Goal: Transaction & Acquisition: Purchase product/service

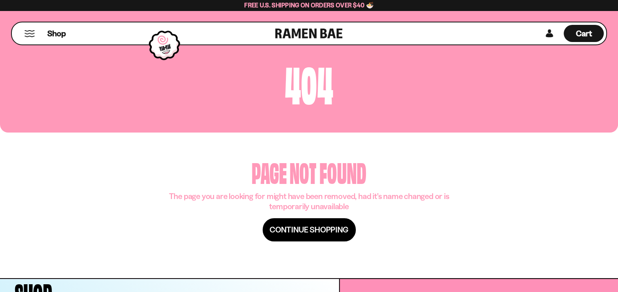
click at [310, 235] on span "Continue shopping" at bounding box center [309, 230] width 79 height 10
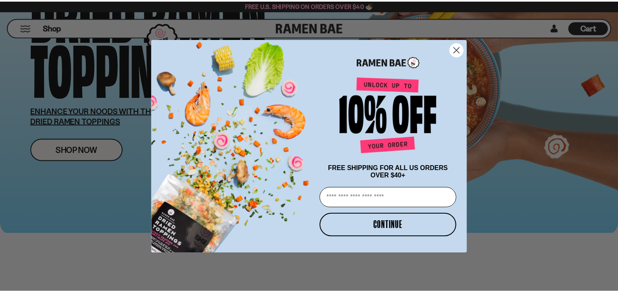
scroll to position [123, 0]
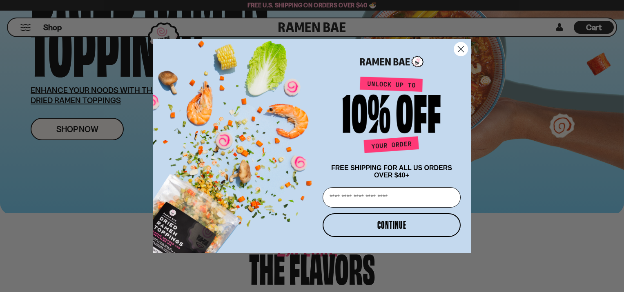
click at [461, 49] on circle "Close dialog" at bounding box center [460, 48] width 13 height 13
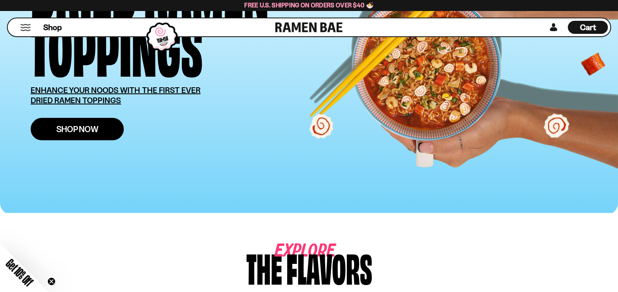
click at [64, 131] on span "Shop Now" at bounding box center [77, 129] width 42 height 9
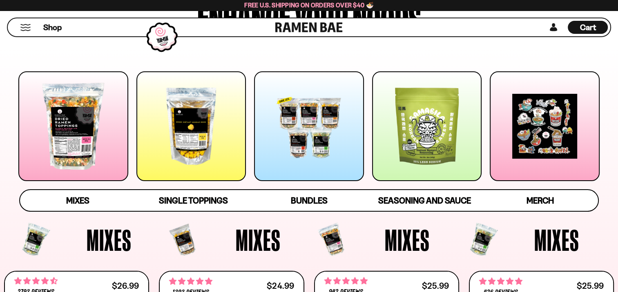
scroll to position [82, 0]
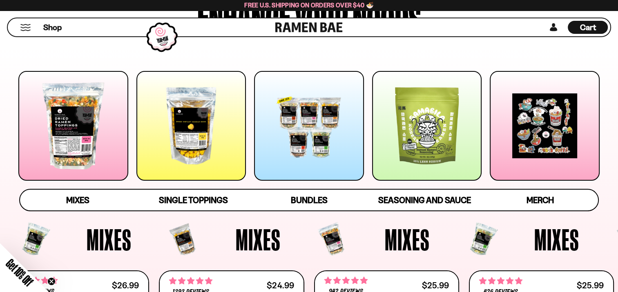
click at [199, 137] on div at bounding box center [191, 126] width 110 height 110
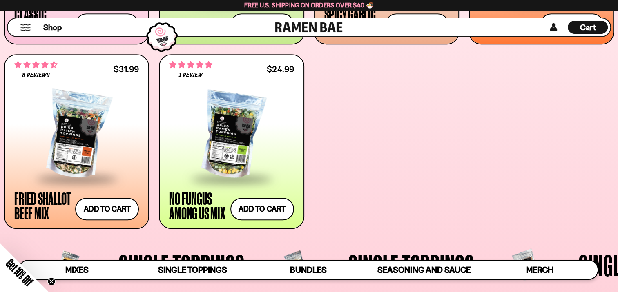
scroll to position [484, 0]
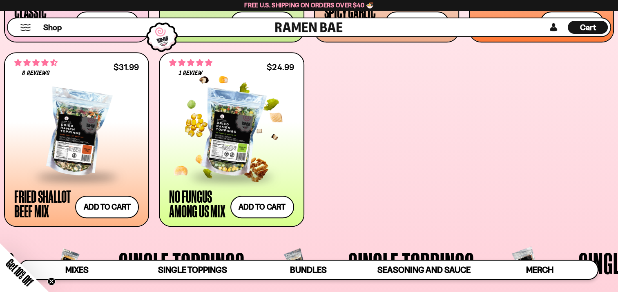
click at [221, 107] on div at bounding box center [231, 133] width 125 height 86
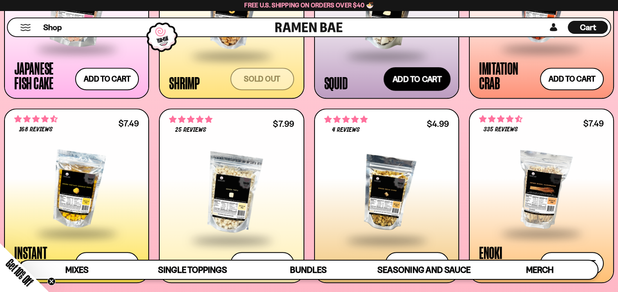
scroll to position [852, 0]
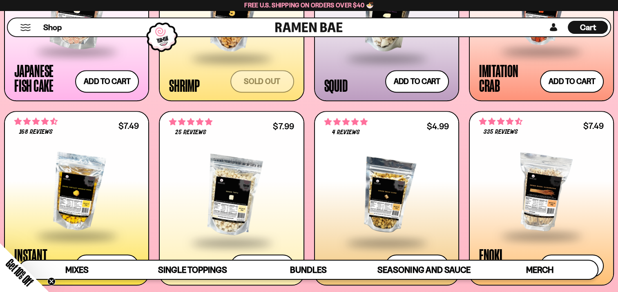
click at [224, 202] on div at bounding box center [231, 195] width 125 height 91
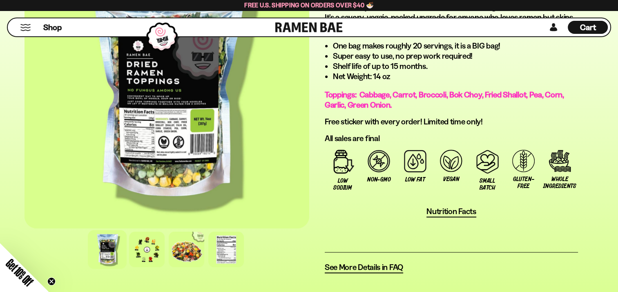
scroll to position [531, 0]
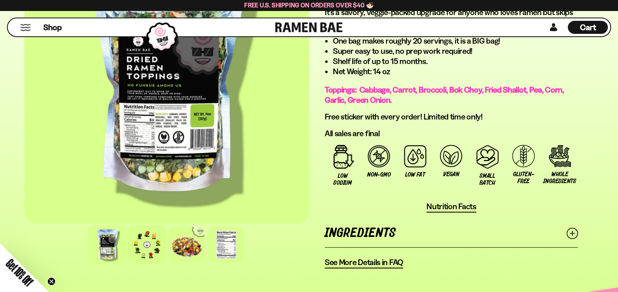
click at [155, 251] on div at bounding box center [146, 244] width 39 height 39
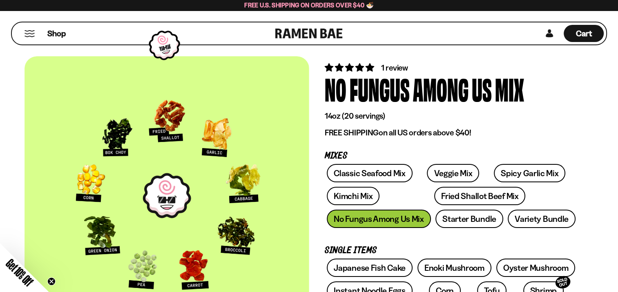
scroll to position [0, 0]
